Goal: Information Seeking & Learning: Check status

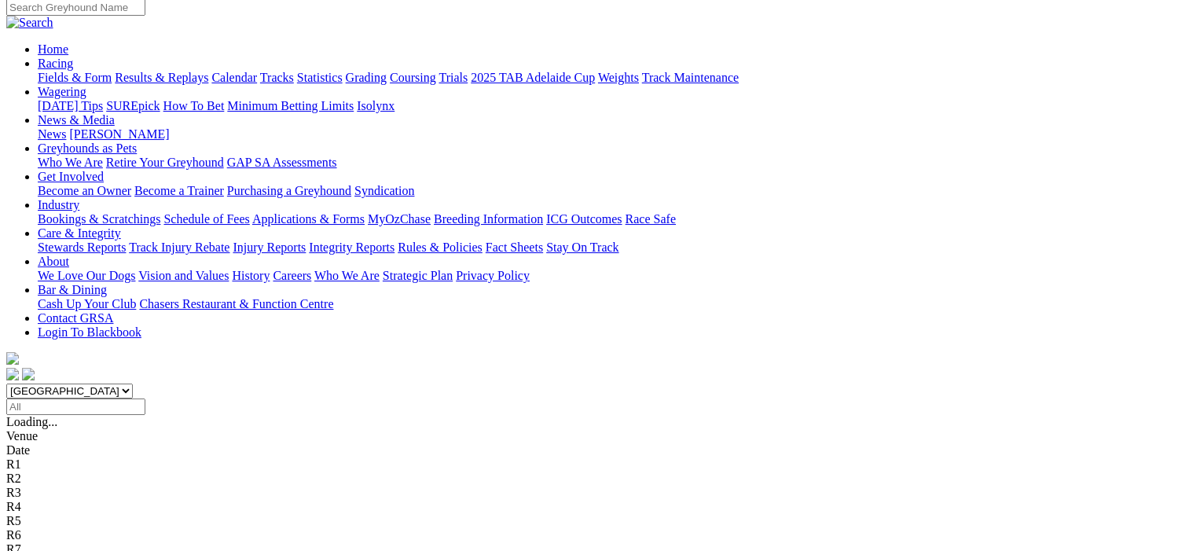
scroll to position [157, 0]
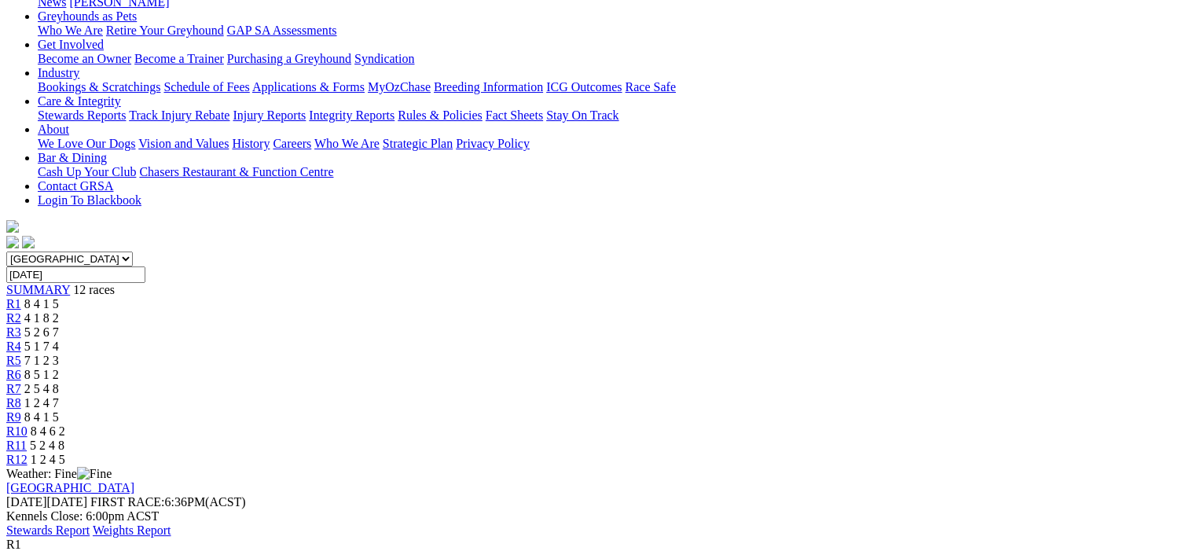
scroll to position [236, 0]
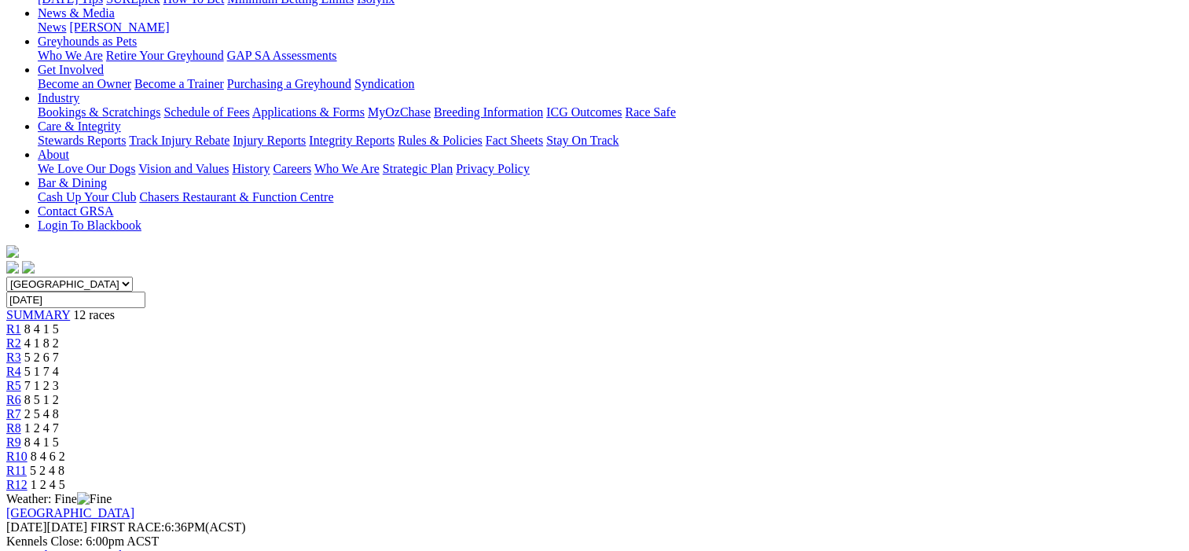
click at [21, 336] on span "R2" at bounding box center [13, 342] width 15 height 13
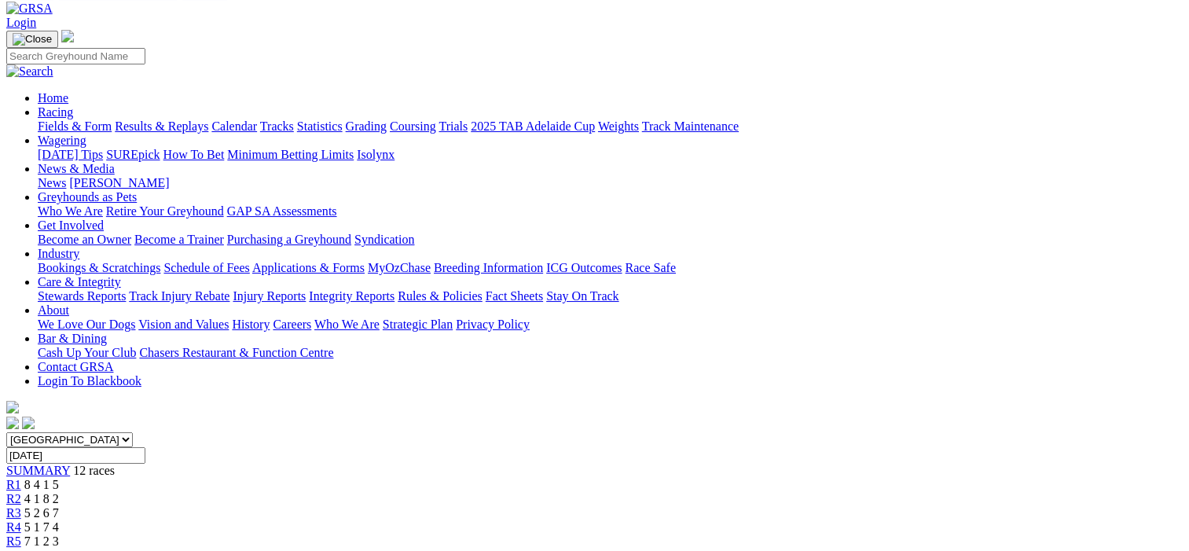
scroll to position [79, 0]
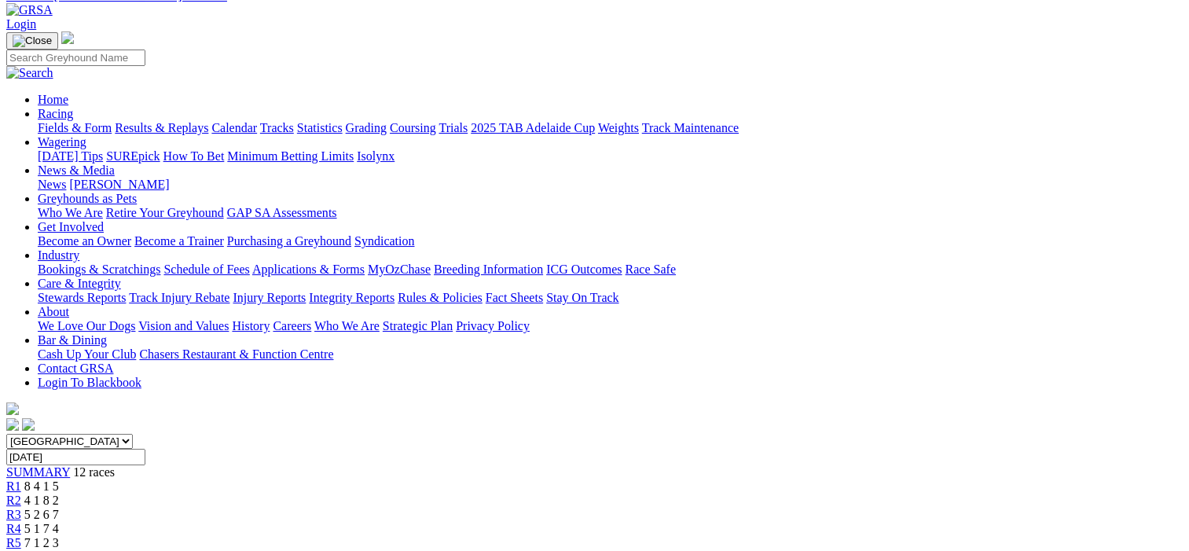
click at [21, 508] on span "R3" at bounding box center [13, 514] width 15 height 13
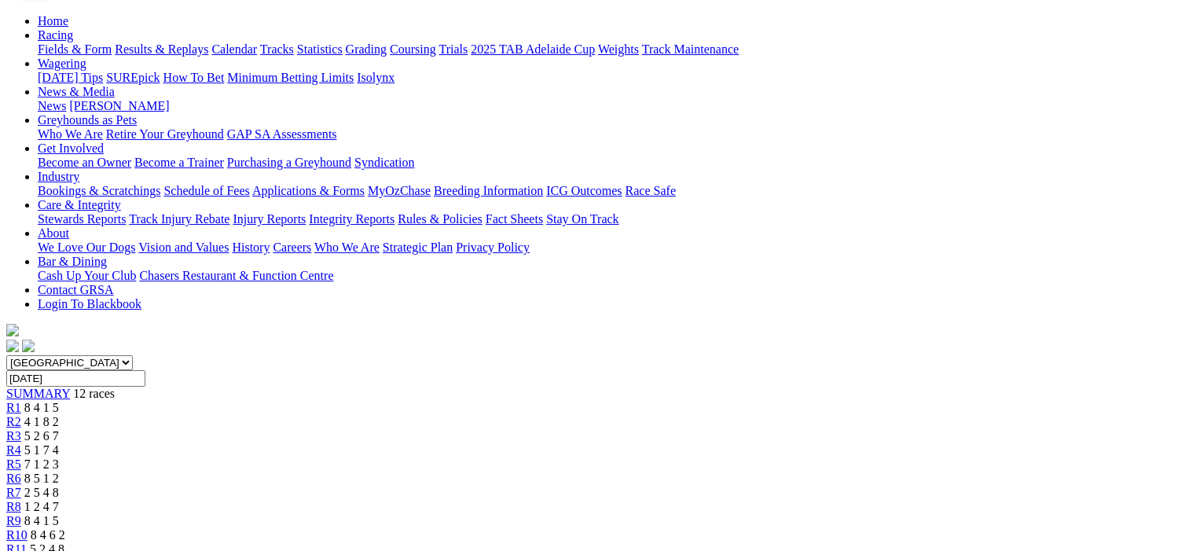
scroll to position [157, 0]
click at [21, 443] on span "R4" at bounding box center [13, 449] width 15 height 13
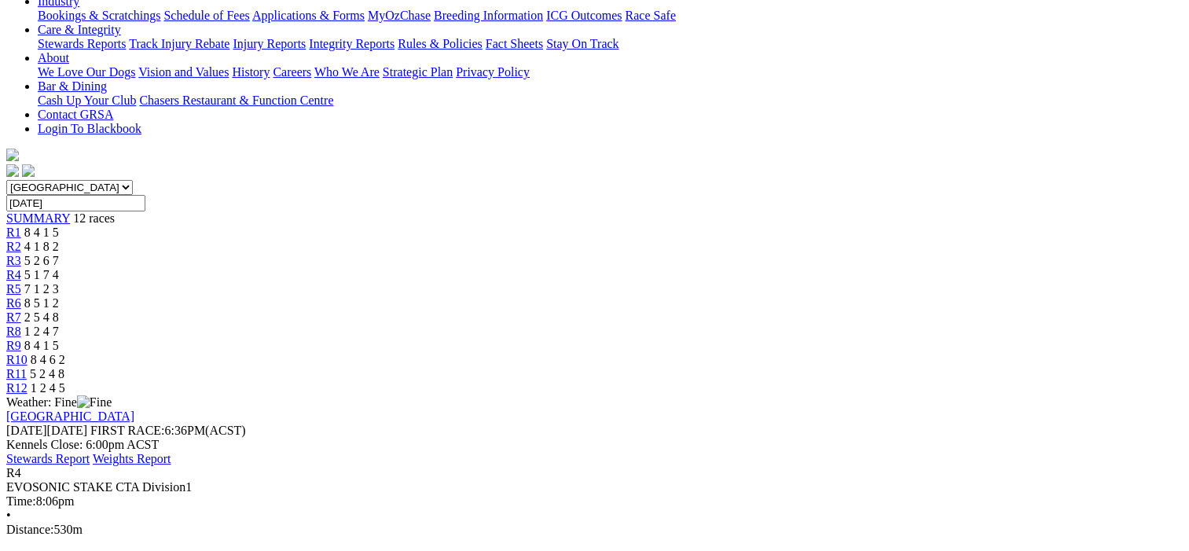
scroll to position [157, 0]
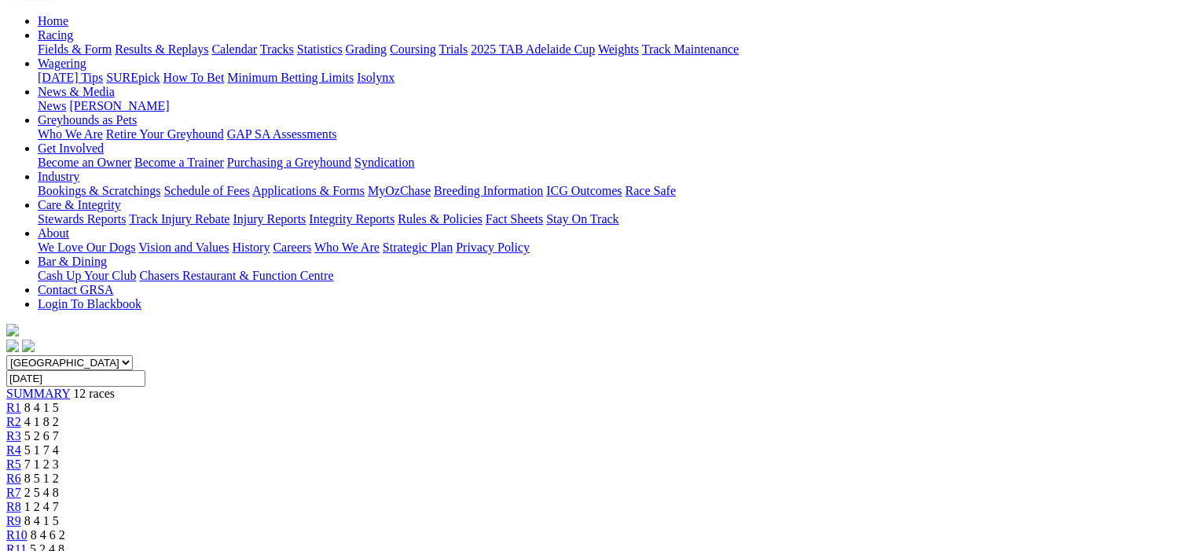
click at [21, 458] on span "R5" at bounding box center [13, 464] width 15 height 13
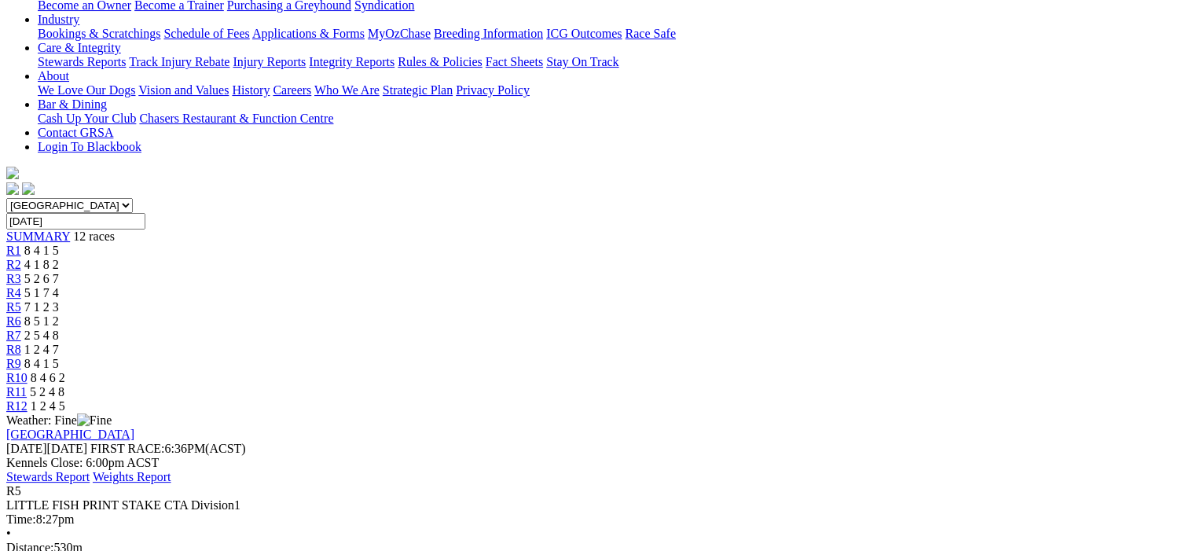
scroll to position [157, 0]
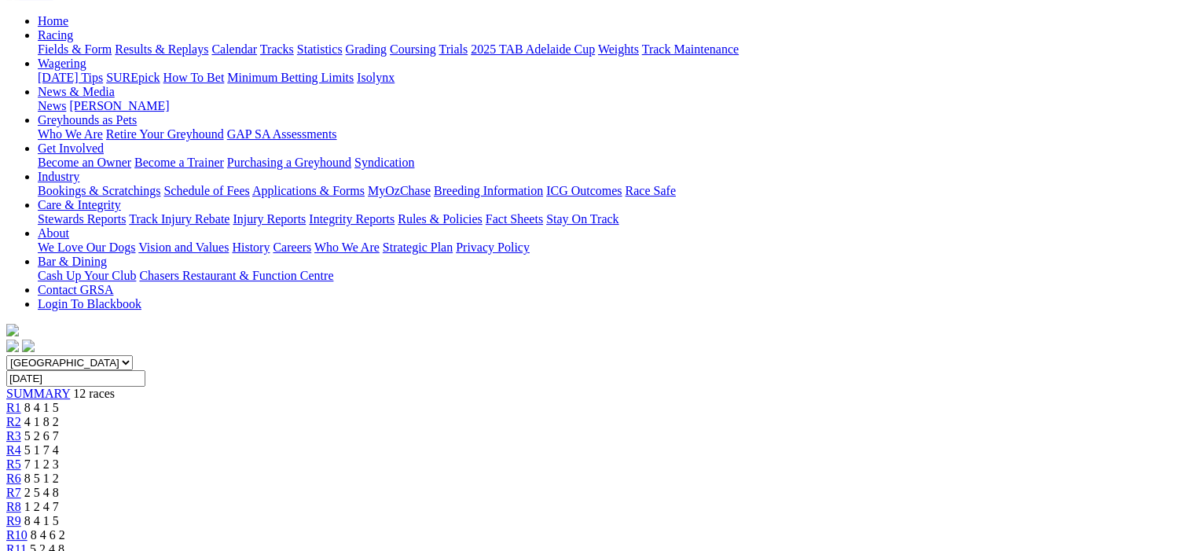
click at [21, 472] on span "R6" at bounding box center [13, 478] width 15 height 13
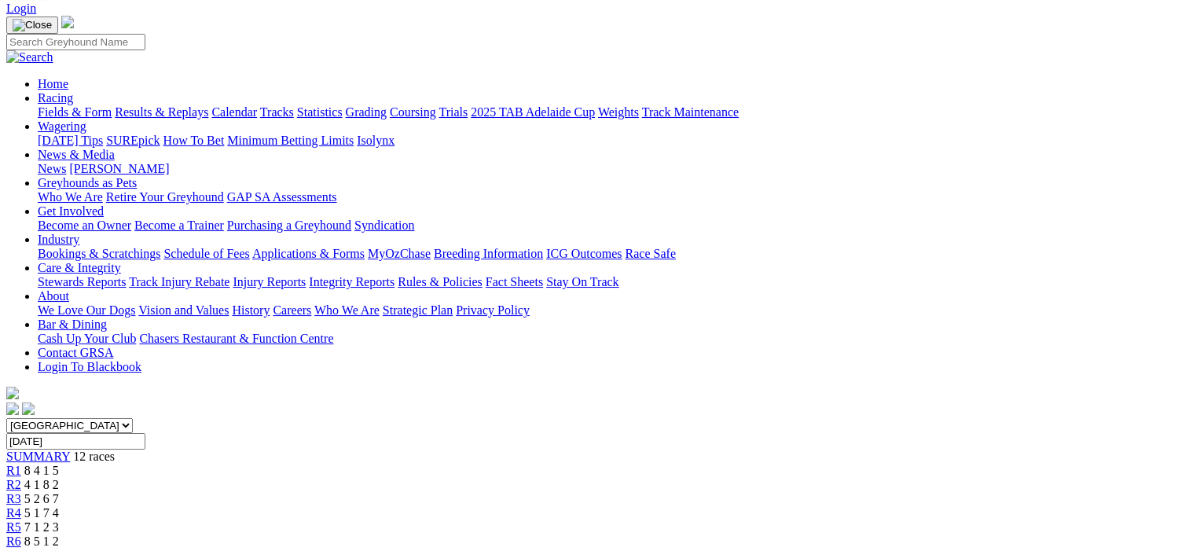
scroll to position [79, 0]
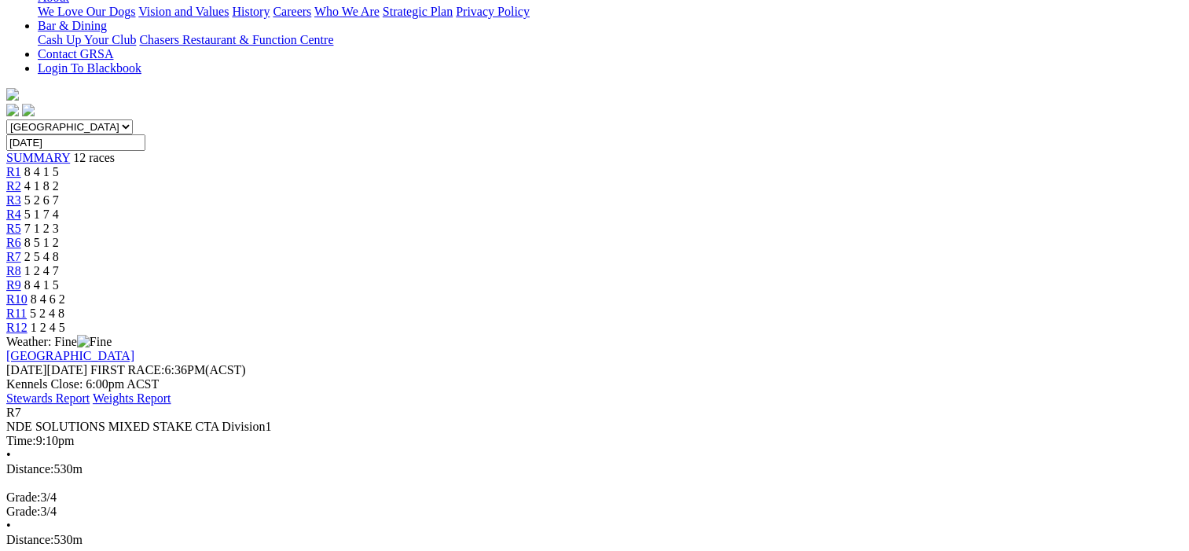
scroll to position [157, 0]
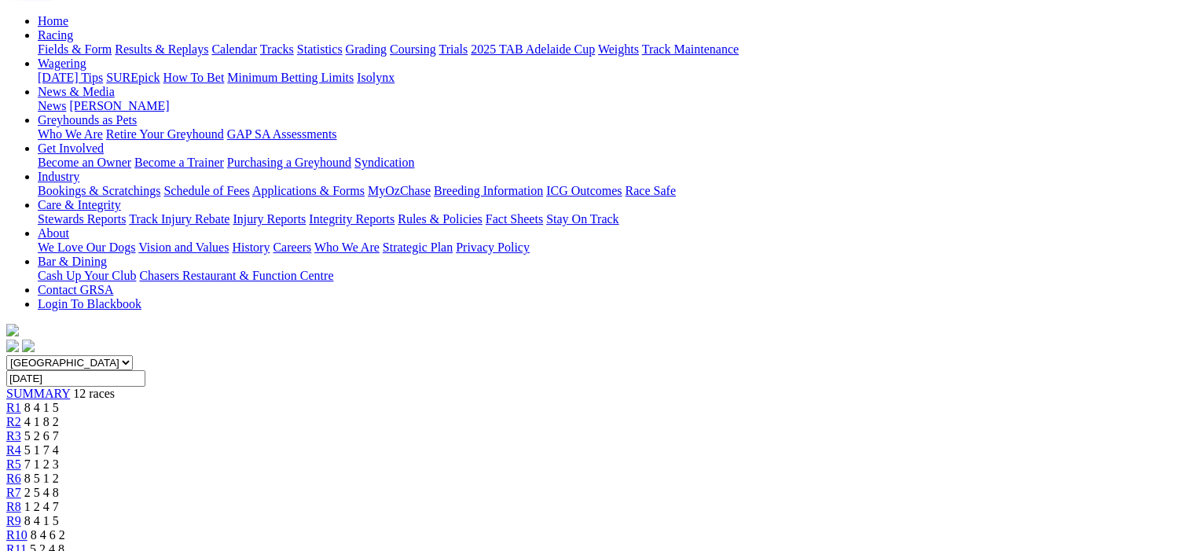
click at [21, 500] on span "R8" at bounding box center [13, 506] width 15 height 13
click at [21, 514] on span "R9" at bounding box center [13, 520] width 15 height 13
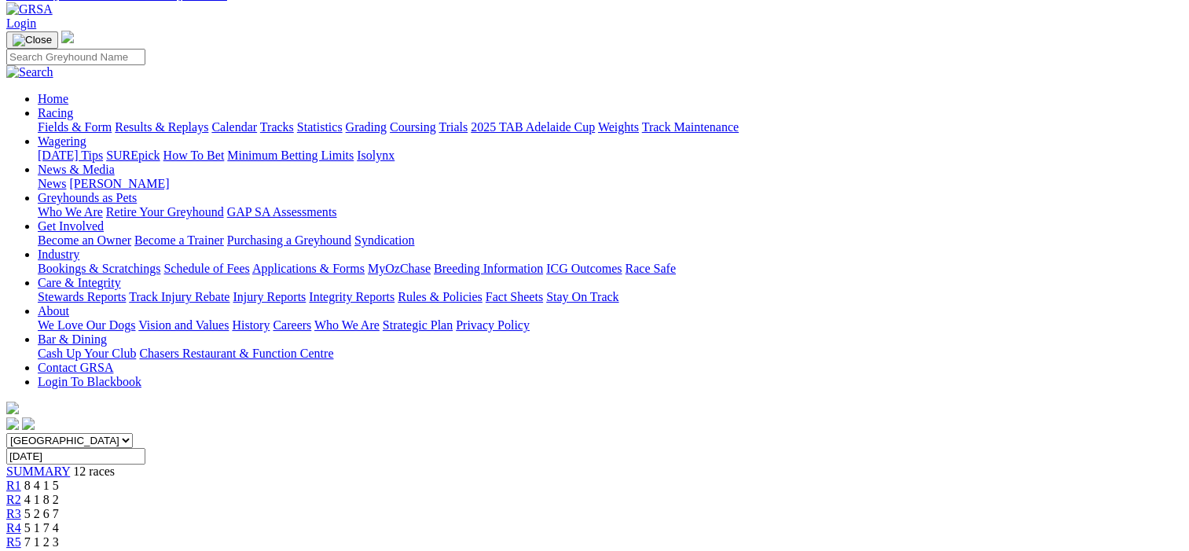
scroll to position [79, 0]
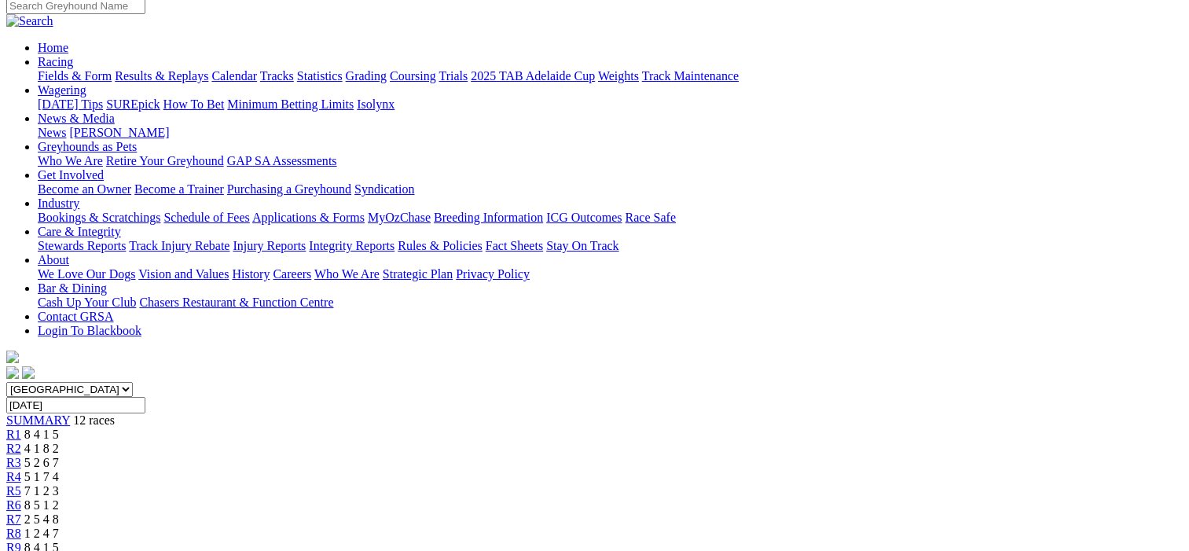
scroll to position [120, 0]
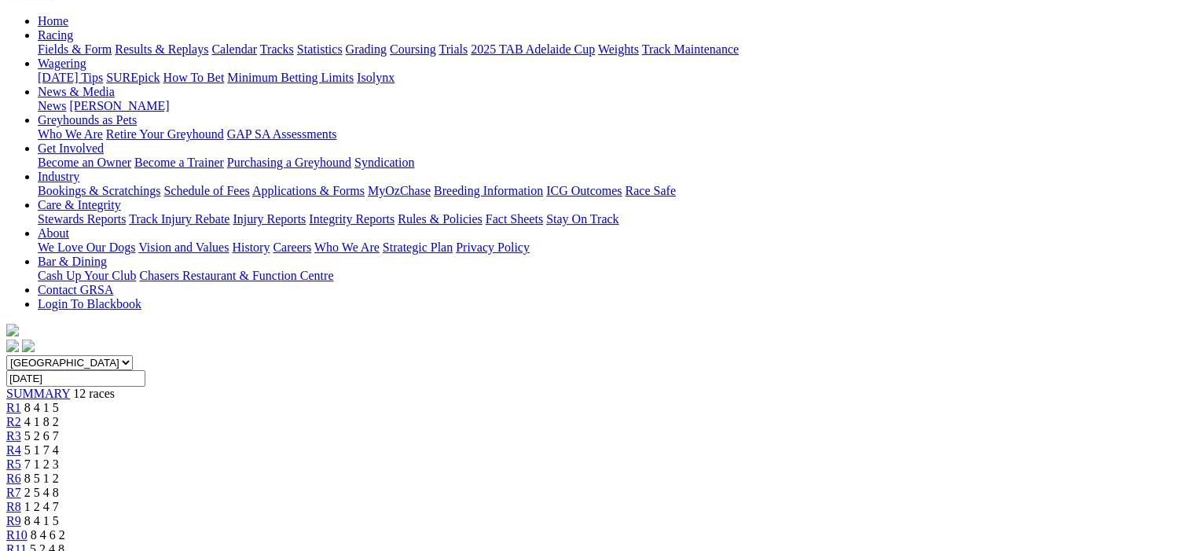
scroll to position [157, 0]
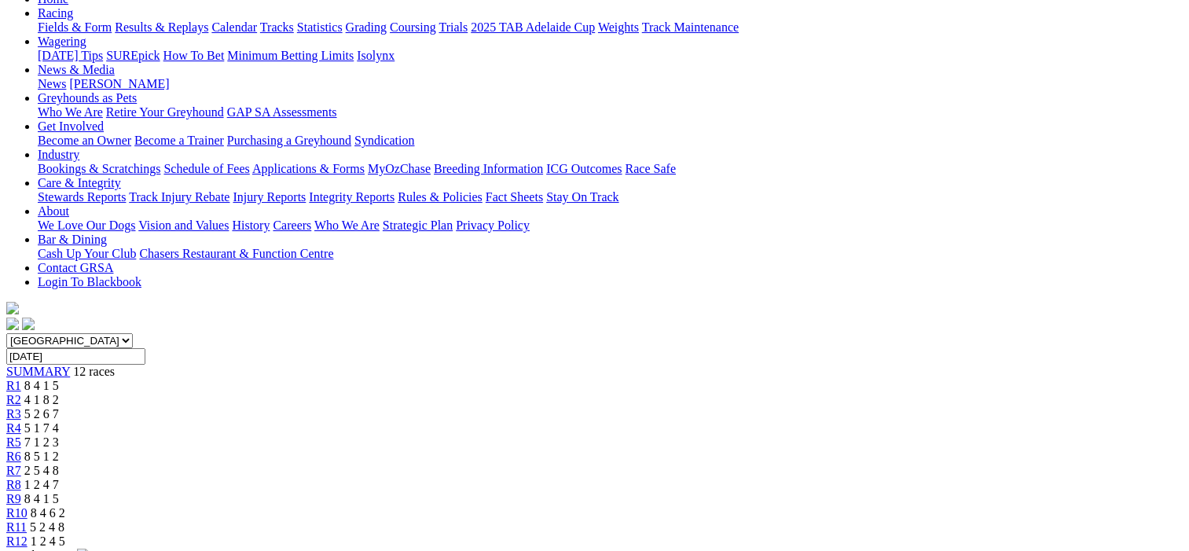
scroll to position [157, 0]
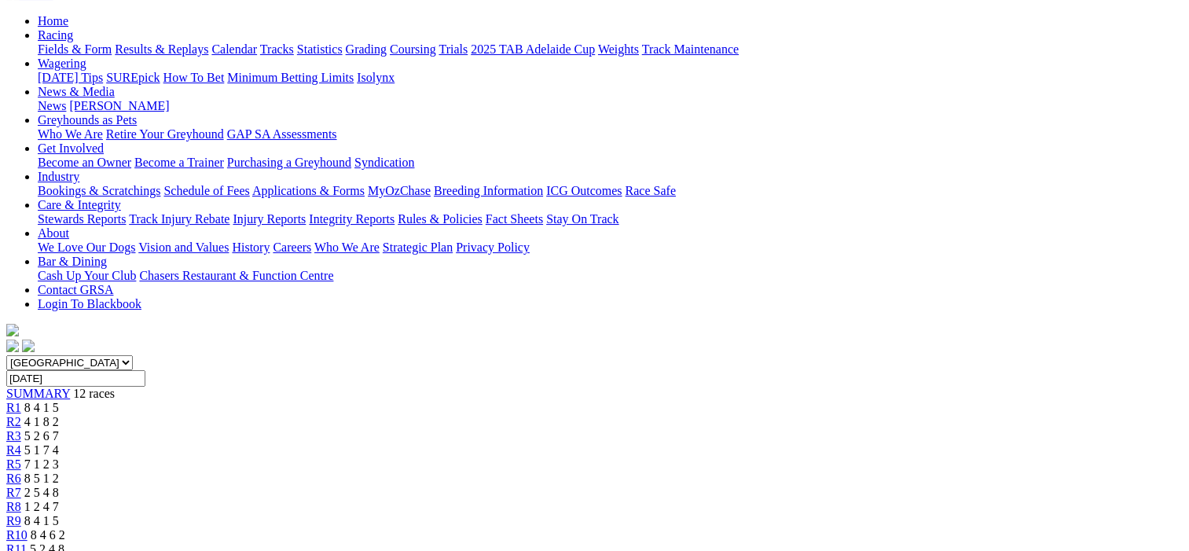
click at [28, 528] on span "R10" at bounding box center [16, 534] width 21 height 13
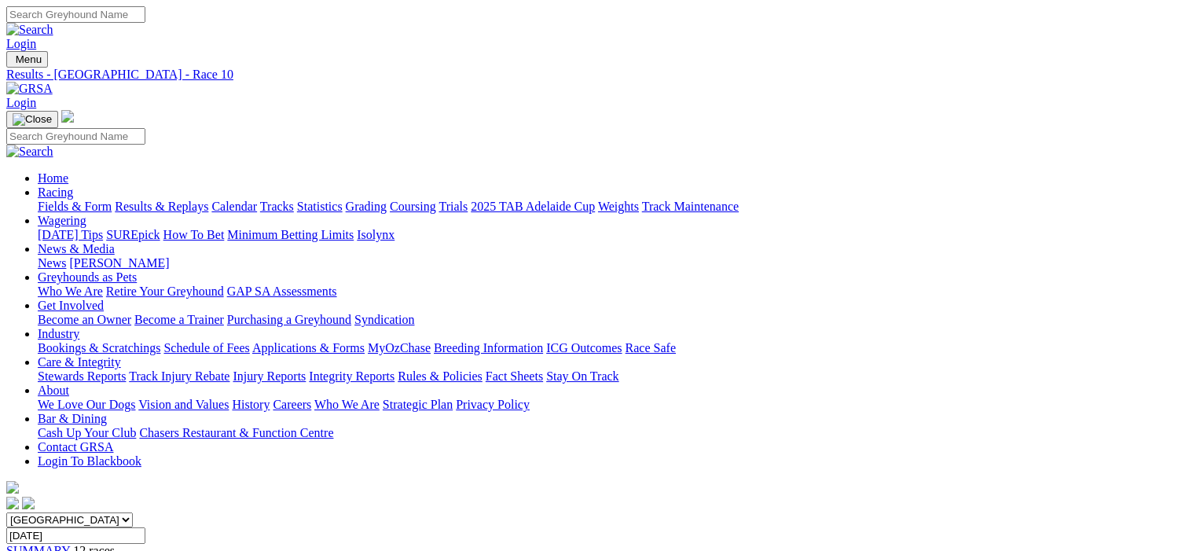
click at [208, 200] on link "Results & Replays" at bounding box center [162, 206] width 94 height 13
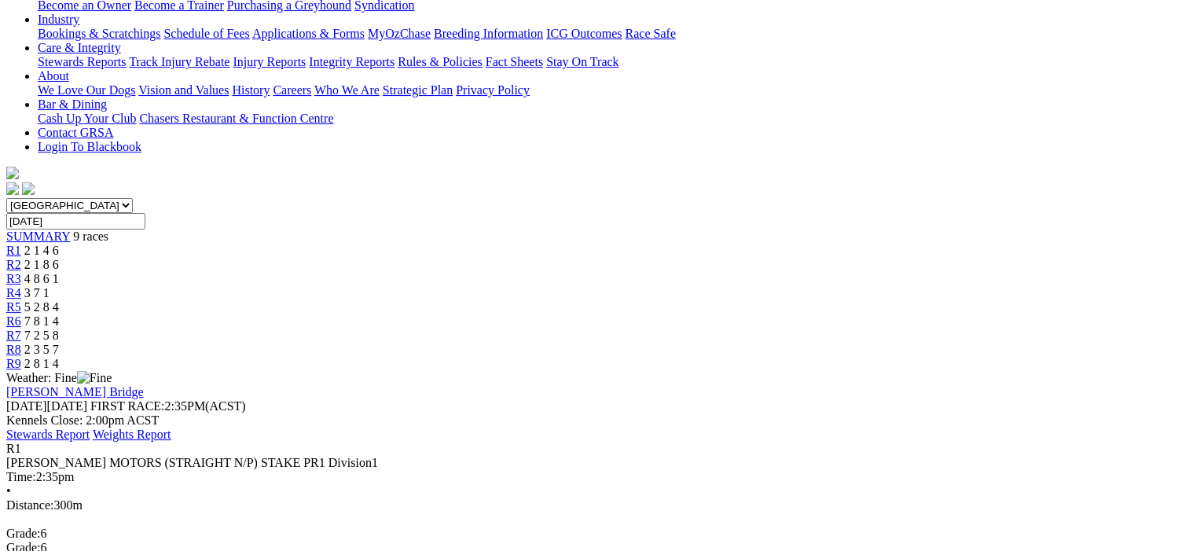
scroll to position [157, 0]
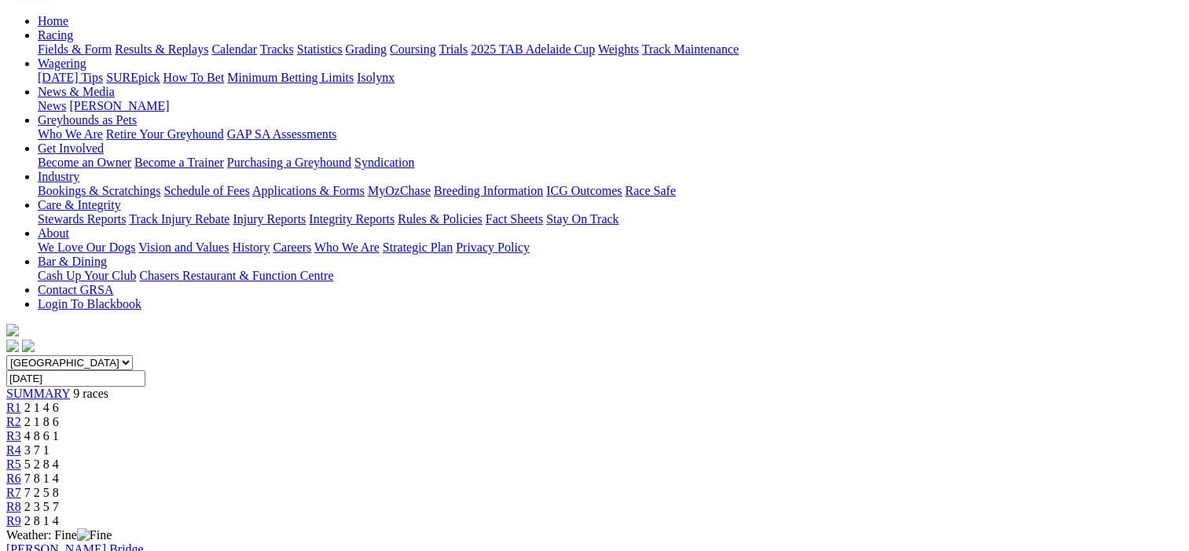
click at [21, 415] on span "R2" at bounding box center [13, 421] width 15 height 13
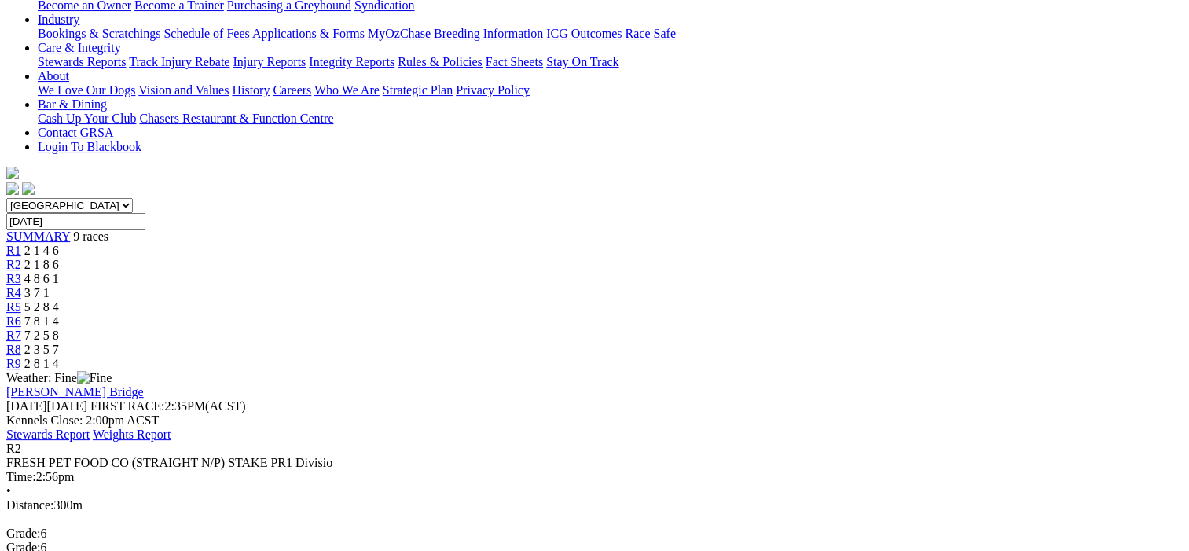
scroll to position [79, 0]
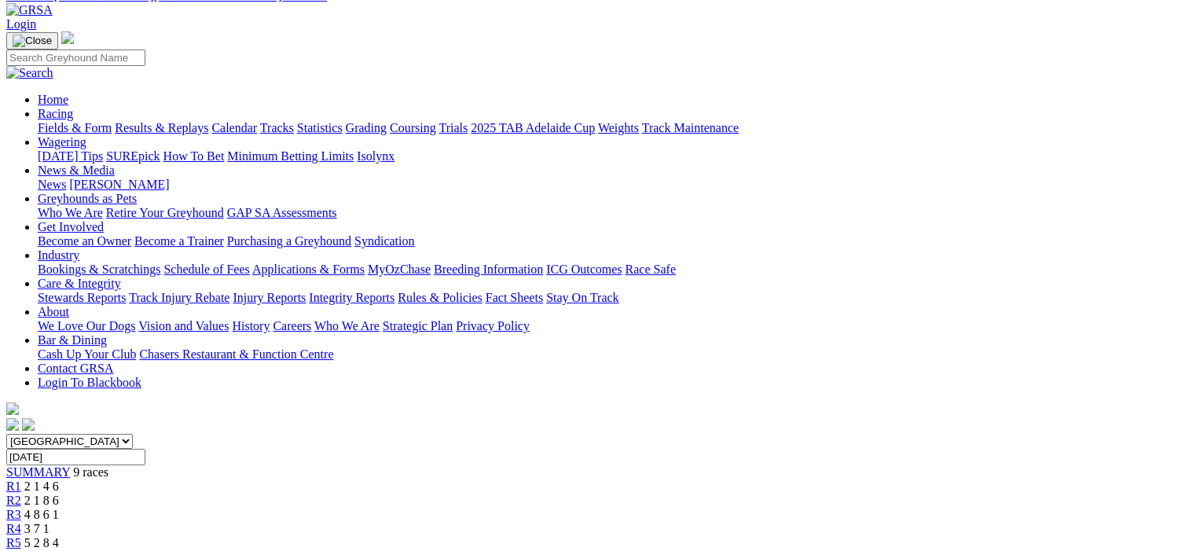
click at [21, 508] on span "R3" at bounding box center [13, 514] width 15 height 13
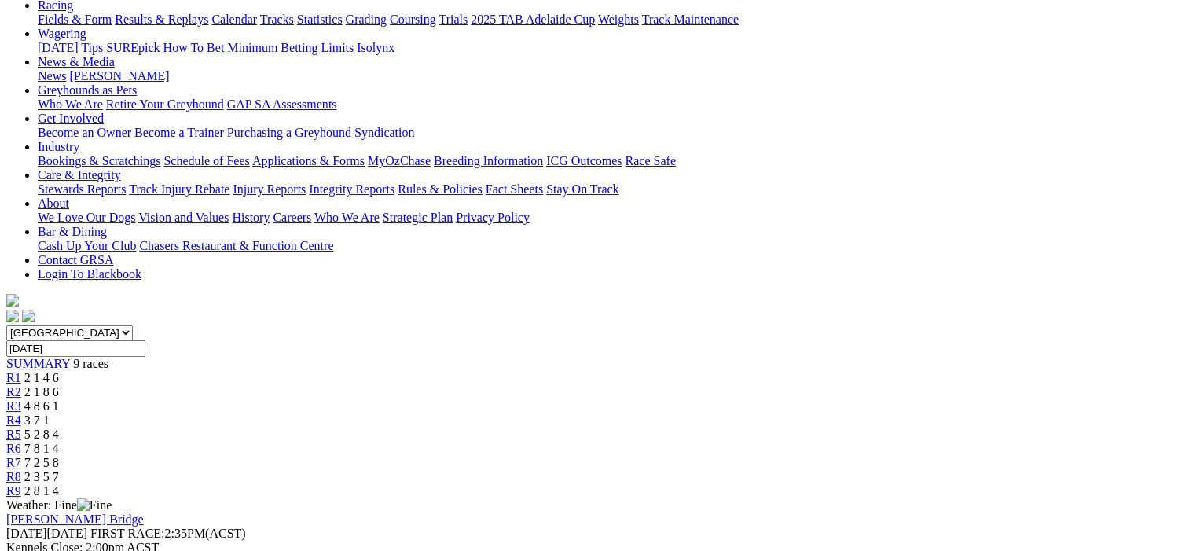
scroll to position [79, 0]
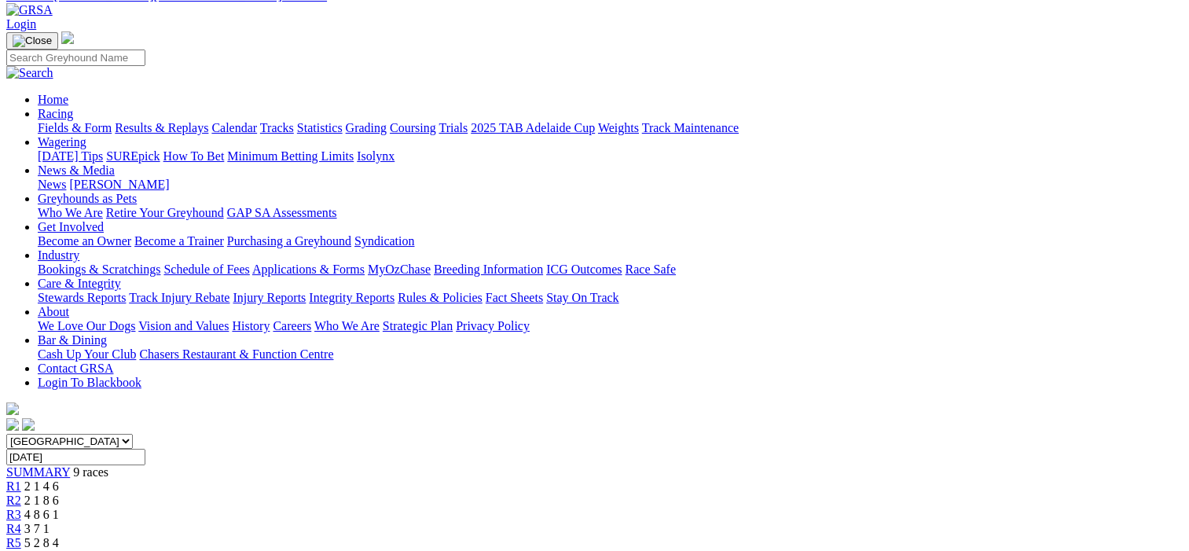
click at [21, 536] on span "R5" at bounding box center [13, 542] width 15 height 13
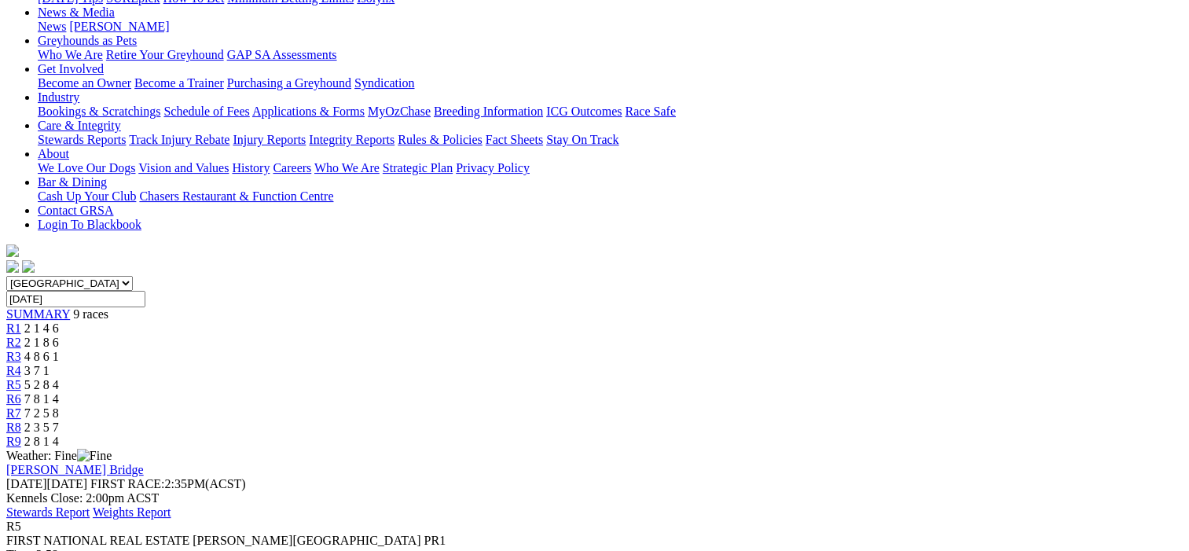
scroll to position [79, 0]
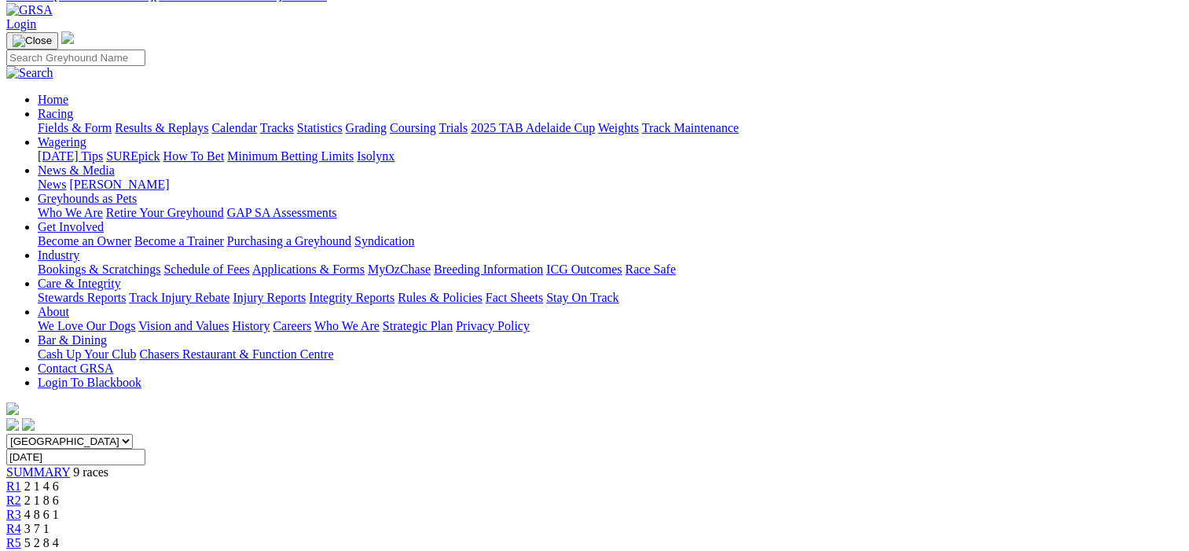
click at [21, 550] on span "R6" at bounding box center [13, 556] width 15 height 13
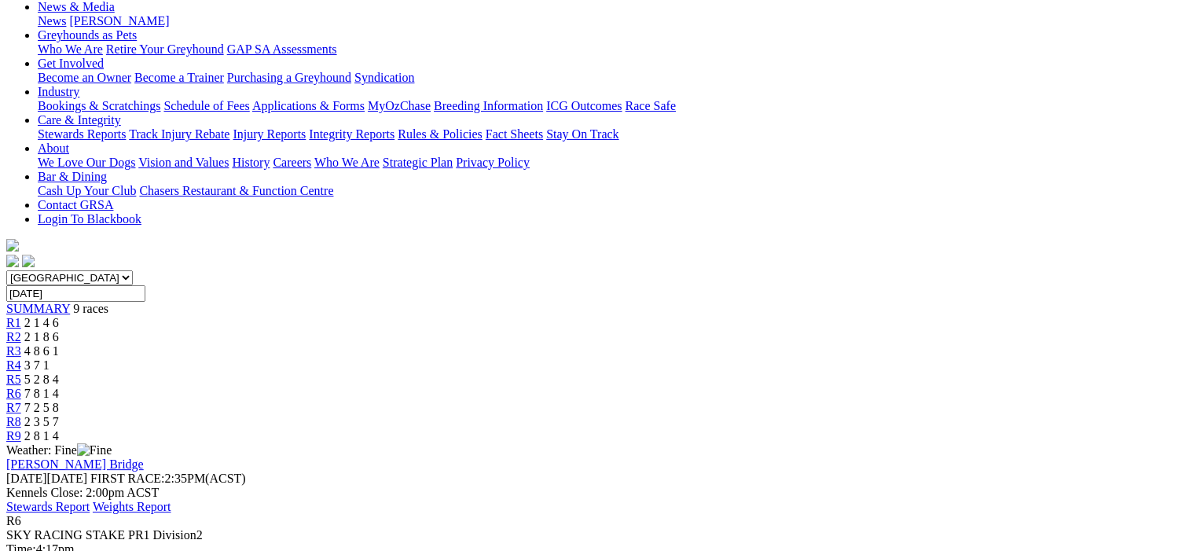
scroll to position [157, 0]
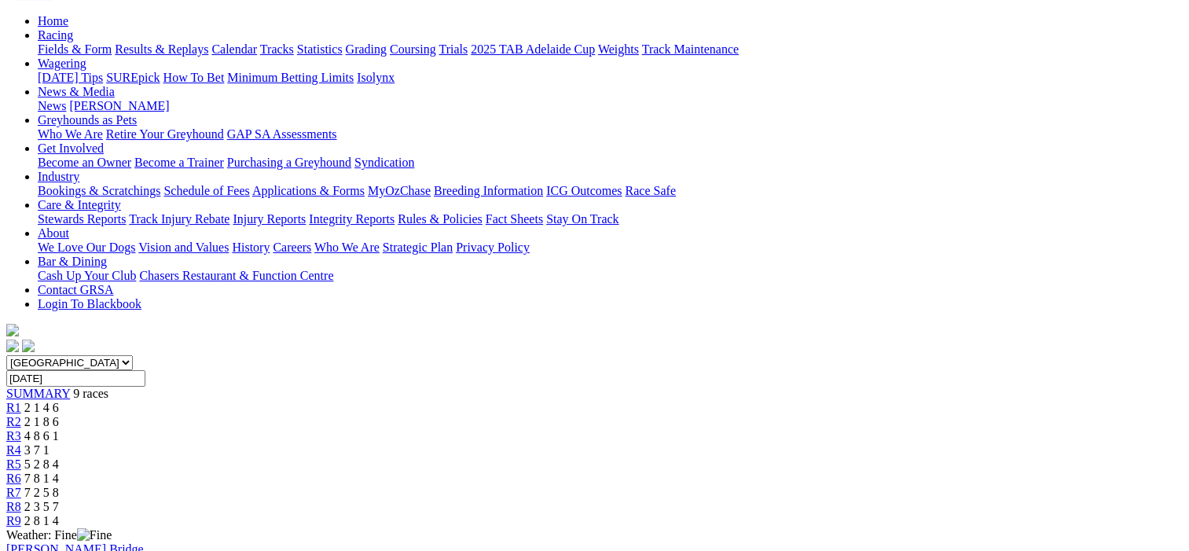
click at [21, 486] on span "R7" at bounding box center [13, 492] width 15 height 13
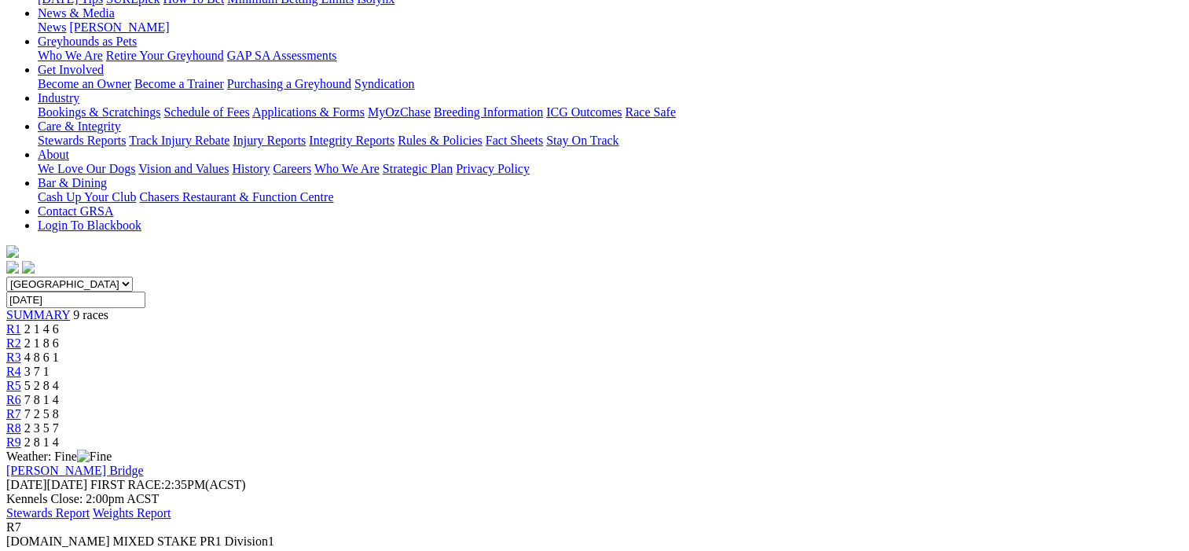
scroll to position [79, 0]
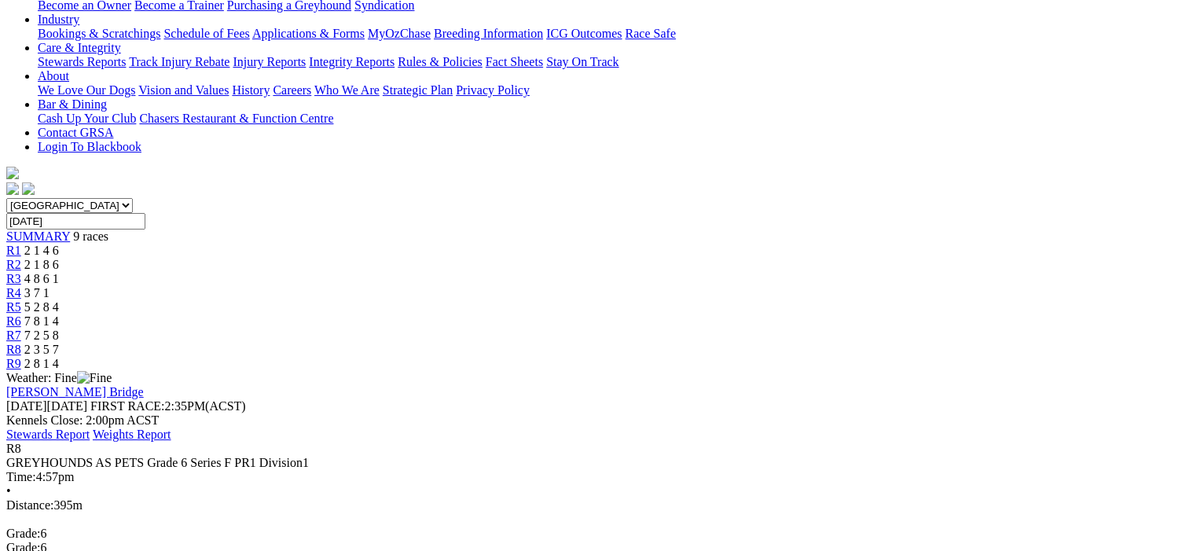
scroll to position [157, 0]
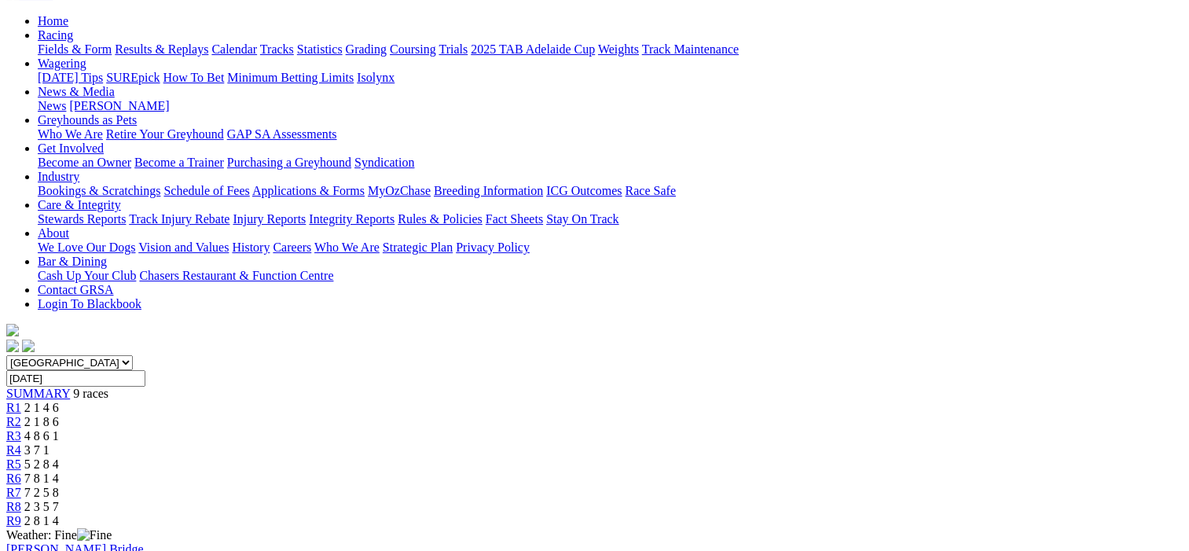
click at [21, 514] on span "R9" at bounding box center [13, 520] width 15 height 13
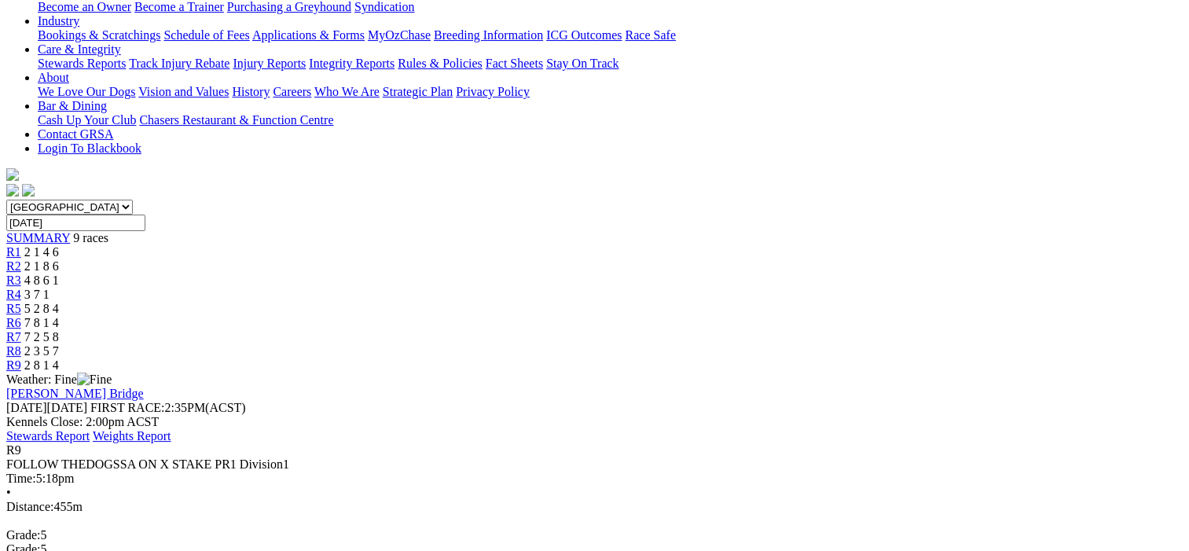
scroll to position [314, 0]
